Goal: Find specific page/section: Find specific page/section

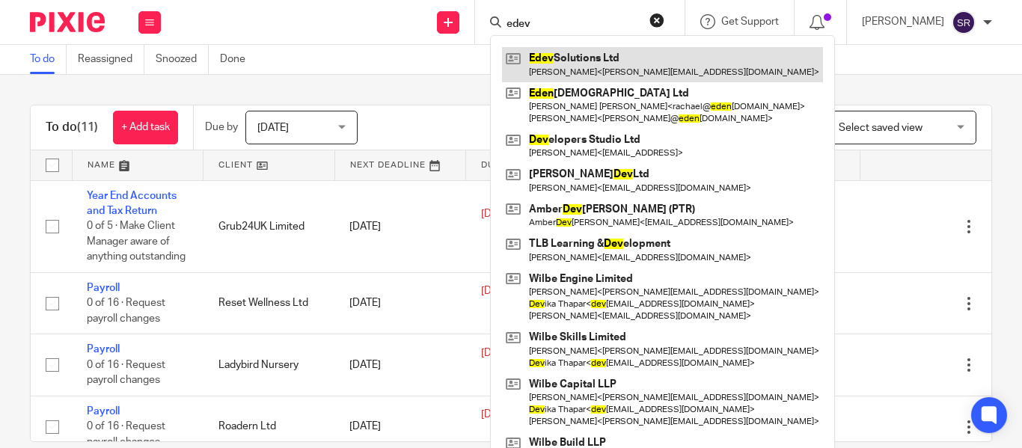
type input "edev"
click at [553, 68] on link at bounding box center [662, 64] width 321 height 34
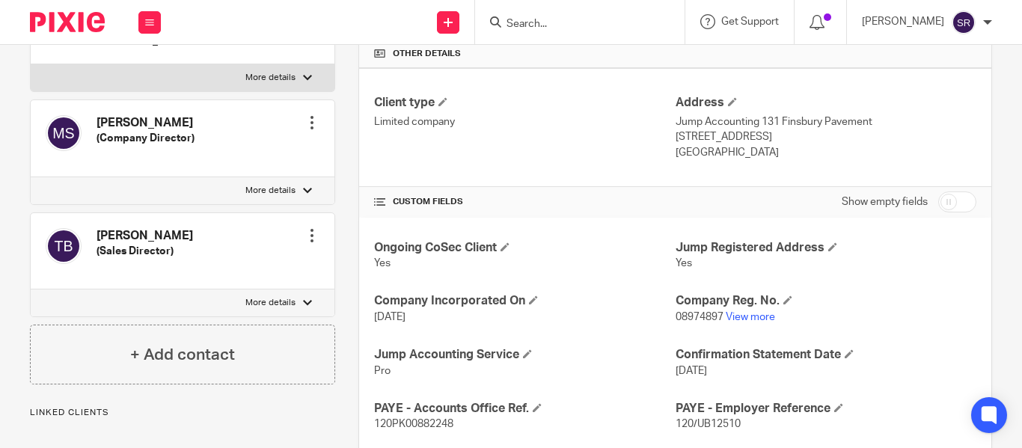
scroll to position [386, 0]
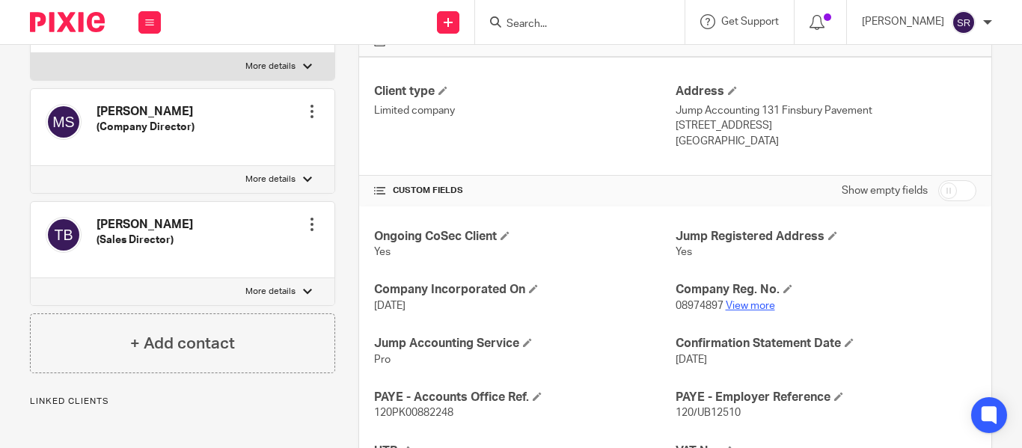
click at [751, 302] on link "View more" at bounding box center [750, 306] width 49 height 10
